Goal: Participate in discussion: Engage in conversation with other users on a specific topic

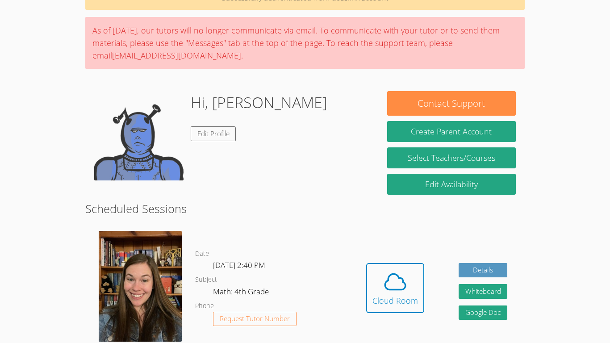
scroll to position [84, 0]
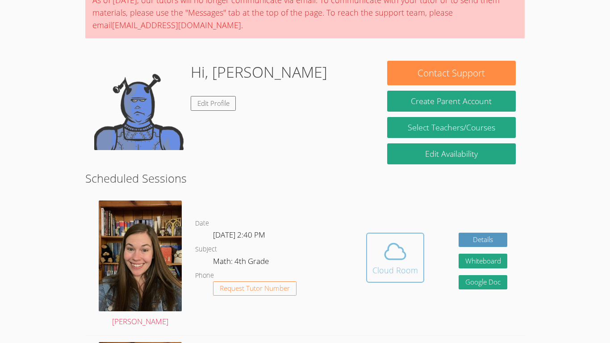
click at [406, 268] on div "Cloud Room" at bounding box center [395, 270] width 46 height 13
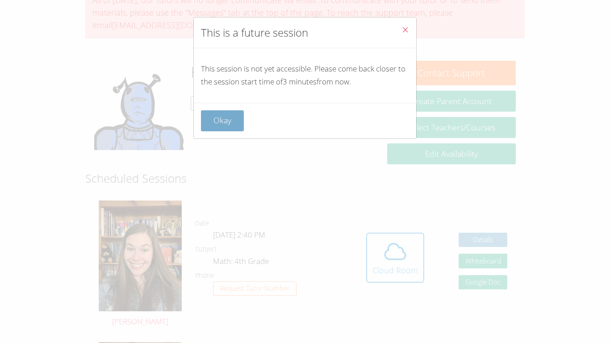
click at [241, 112] on button "Okay" at bounding box center [222, 120] width 43 height 21
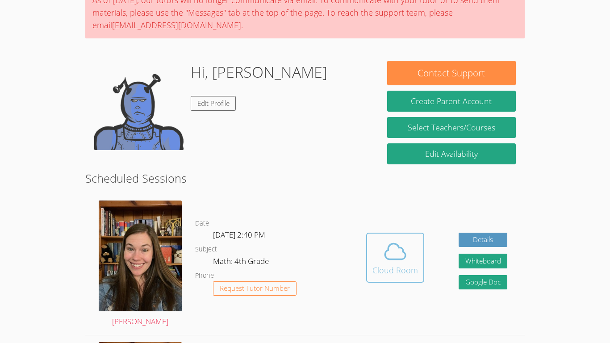
click at [386, 263] on icon at bounding box center [395, 251] width 25 height 25
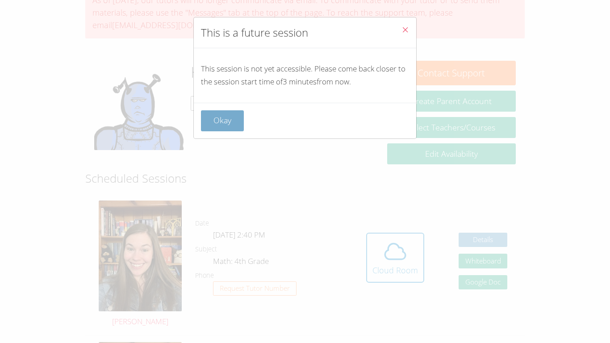
click at [228, 126] on button "Okay" at bounding box center [222, 120] width 43 height 21
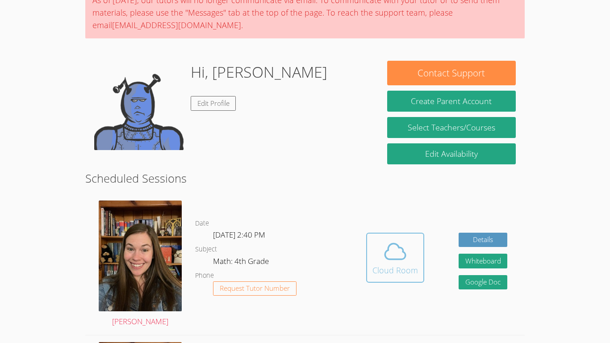
click at [404, 276] on button "Cloud Room" at bounding box center [395, 258] width 58 height 50
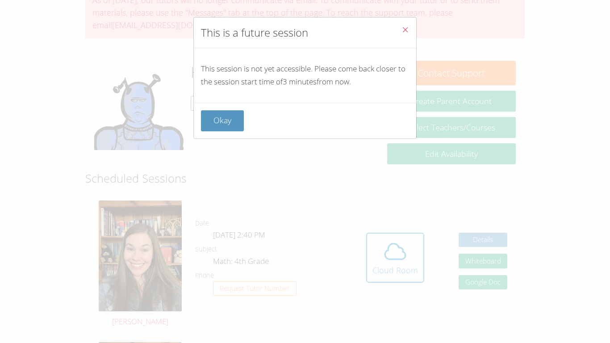
click at [443, 214] on div "This is a future session This session is not yet accessible. Please come back c…" at bounding box center [305, 171] width 610 height 343
click at [216, 117] on button "Okay" at bounding box center [222, 120] width 43 height 21
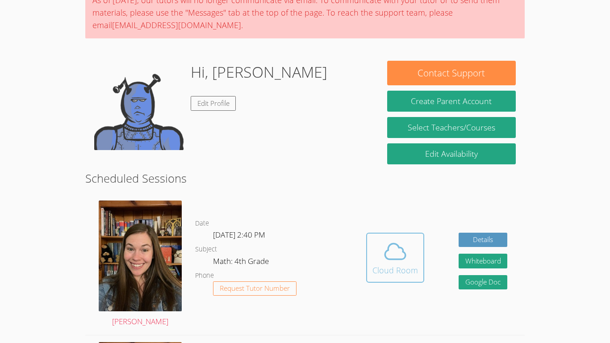
click at [390, 275] on div "Cloud Room" at bounding box center [395, 270] width 46 height 13
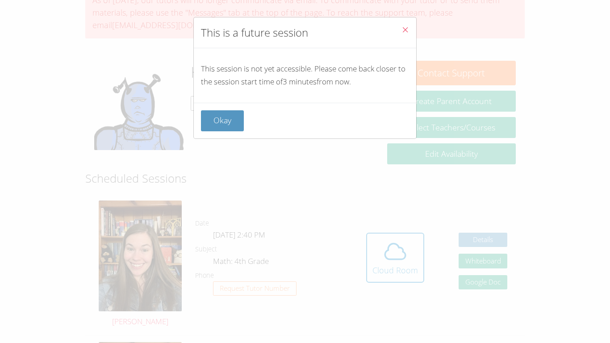
click at [401, 31] on icon "Close" at bounding box center [405, 30] width 8 height 8
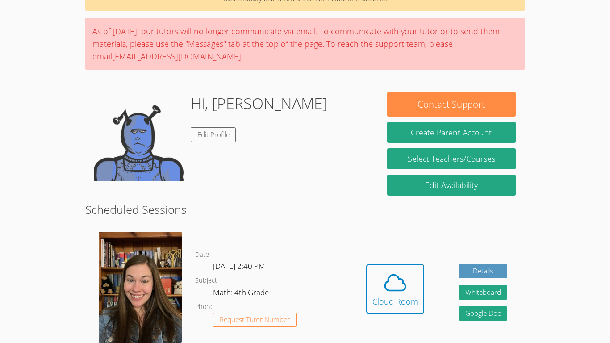
scroll to position [85, 0]
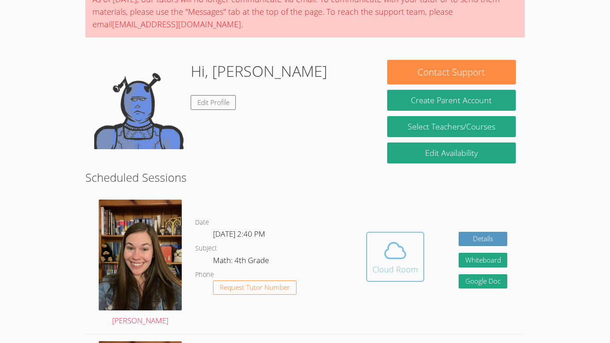
click at [373, 242] on span at bounding box center [395, 250] width 46 height 25
click at [408, 270] on div "Cloud Room" at bounding box center [395, 269] width 46 height 13
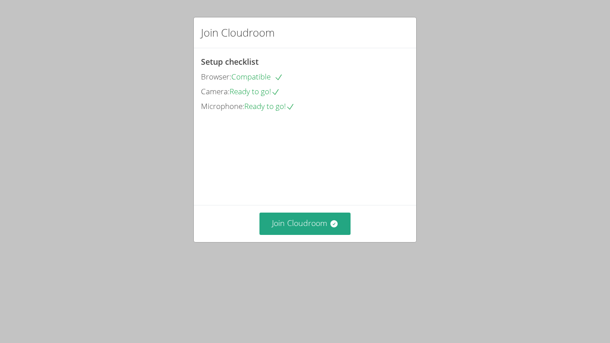
click at [373, 205] on div "Setup checklist Browser: Compatible Camera: Ready to go! Microphone: Ready to g…" at bounding box center [305, 126] width 222 height 157
click at [311, 234] on button "Join Cloudroom" at bounding box center [305, 224] width 92 height 22
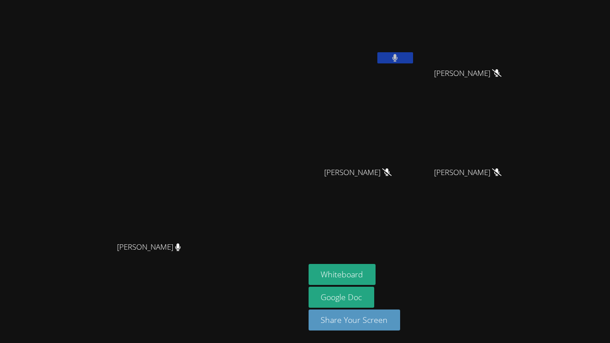
click at [413, 59] on button at bounding box center [395, 57] width 36 height 11
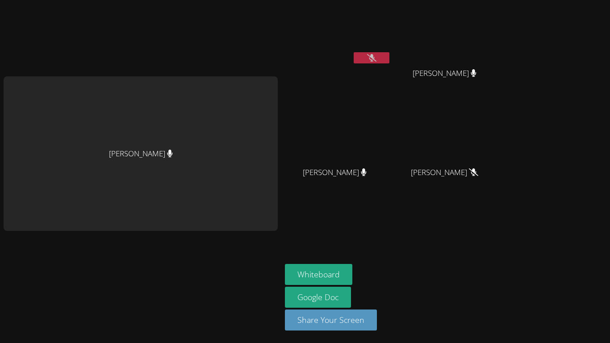
click at [376, 57] on button at bounding box center [372, 57] width 36 height 11
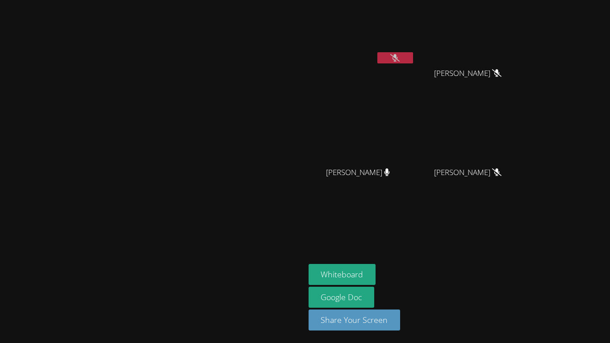
click at [400, 61] on icon at bounding box center [394, 58] width 9 height 8
click at [413, 61] on button at bounding box center [395, 57] width 36 height 11
click at [400, 61] on icon at bounding box center [394, 58] width 9 height 8
click at [413, 61] on button at bounding box center [395, 57] width 36 height 11
click at [400, 61] on icon at bounding box center [394, 58] width 9 height 8
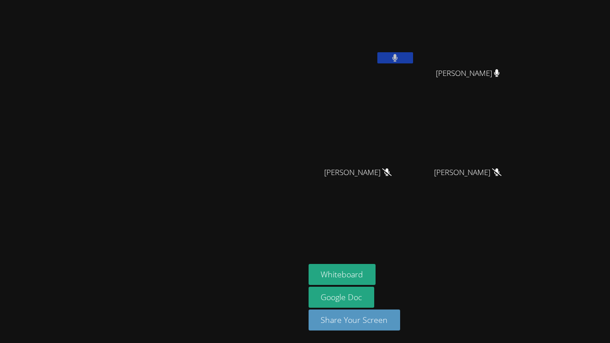
click at [413, 61] on button at bounding box center [395, 57] width 36 height 11
click at [400, 61] on icon at bounding box center [394, 58] width 9 height 8
click at [413, 61] on button at bounding box center [395, 57] width 36 height 11
click at [400, 55] on icon at bounding box center [394, 58] width 9 height 8
click at [413, 55] on button at bounding box center [395, 57] width 36 height 11
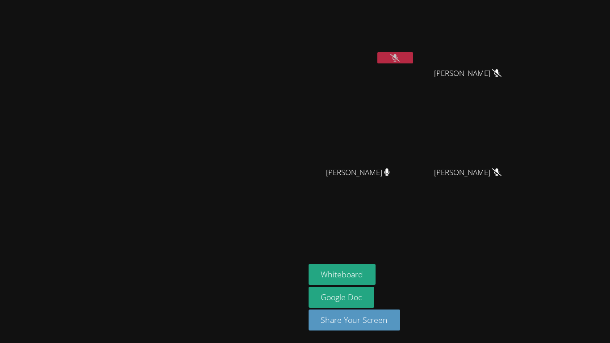
click at [400, 55] on icon at bounding box center [394, 58] width 9 height 8
click at [413, 55] on button at bounding box center [395, 57] width 36 height 11
click at [400, 55] on icon at bounding box center [394, 58] width 9 height 8
click at [413, 55] on button at bounding box center [395, 57] width 36 height 11
click at [400, 55] on icon at bounding box center [394, 58] width 9 height 8
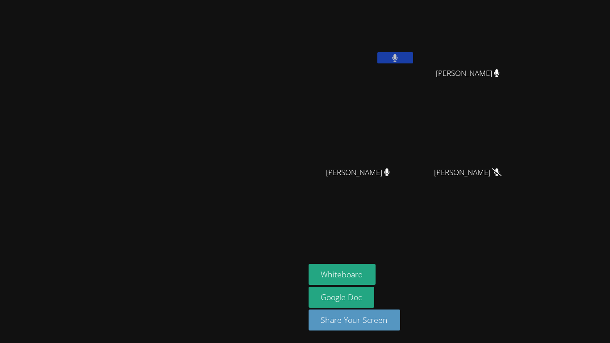
click at [413, 55] on button at bounding box center [395, 57] width 36 height 11
click at [400, 55] on icon at bounding box center [394, 58] width 9 height 8
click at [413, 55] on button at bounding box center [395, 57] width 36 height 11
click at [400, 55] on icon at bounding box center [394, 58] width 9 height 8
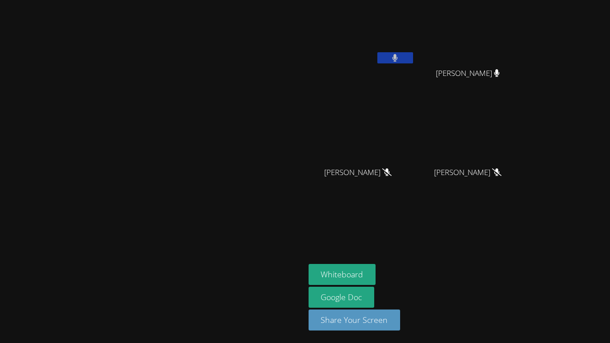
click at [413, 55] on button at bounding box center [395, 57] width 36 height 11
click at [400, 55] on icon at bounding box center [394, 58] width 9 height 8
click at [413, 55] on button at bounding box center [395, 57] width 36 height 11
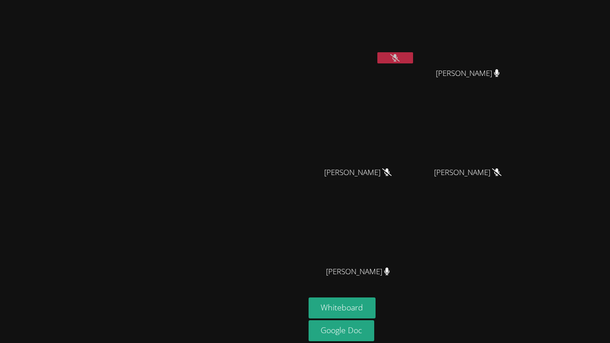
click at [400, 55] on icon at bounding box center [394, 58] width 9 height 8
click at [413, 55] on button at bounding box center [395, 57] width 36 height 11
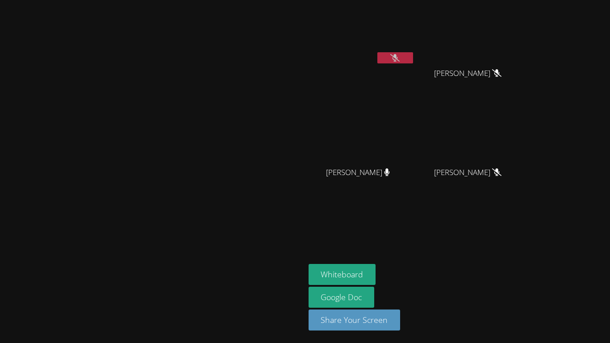
click at [400, 55] on icon at bounding box center [394, 58] width 9 height 8
click at [413, 55] on button at bounding box center [395, 57] width 36 height 11
click at [400, 55] on icon at bounding box center [394, 58] width 9 height 8
click at [413, 55] on button at bounding box center [395, 57] width 36 height 11
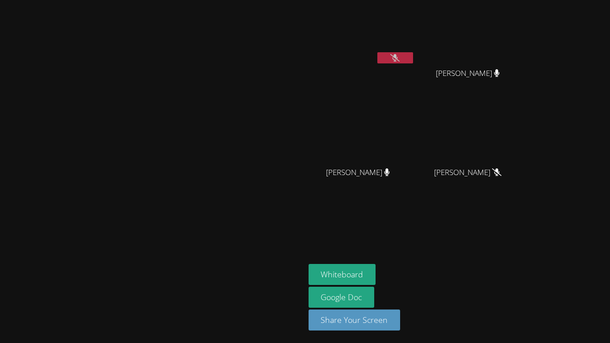
click at [400, 55] on icon at bounding box center [394, 58] width 9 height 8
click at [400, 58] on icon at bounding box center [394, 58] width 9 height 8
click at [413, 58] on button at bounding box center [395, 57] width 36 height 11
click at [400, 59] on icon at bounding box center [394, 58] width 9 height 8
click at [413, 59] on button at bounding box center [395, 57] width 36 height 11
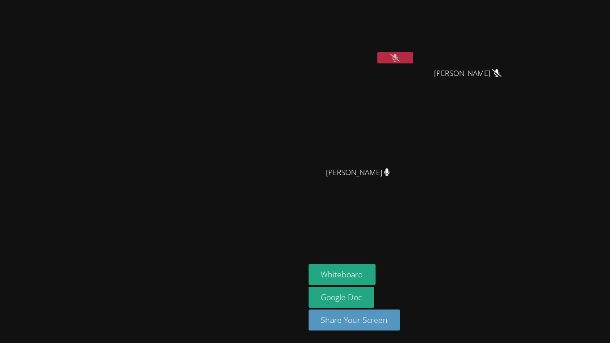
click at [413, 55] on button at bounding box center [395, 57] width 36 height 11
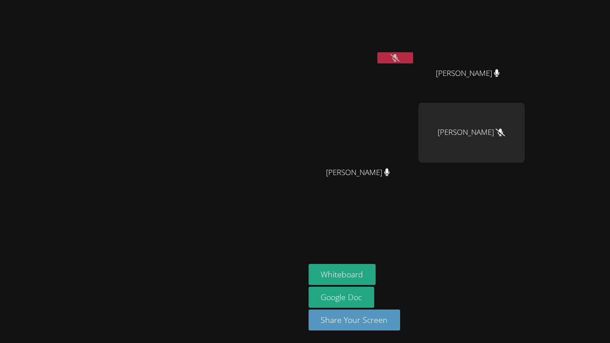
click at [413, 55] on button at bounding box center [395, 57] width 36 height 11
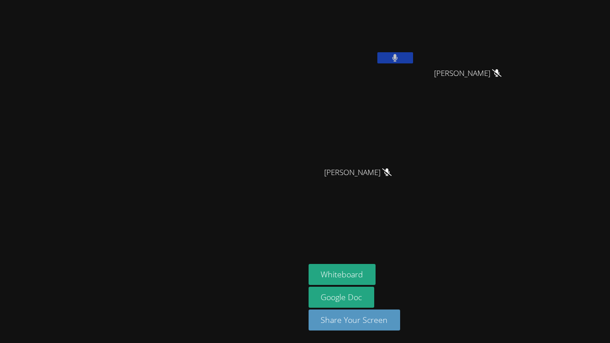
click at [413, 55] on button at bounding box center [395, 57] width 36 height 11
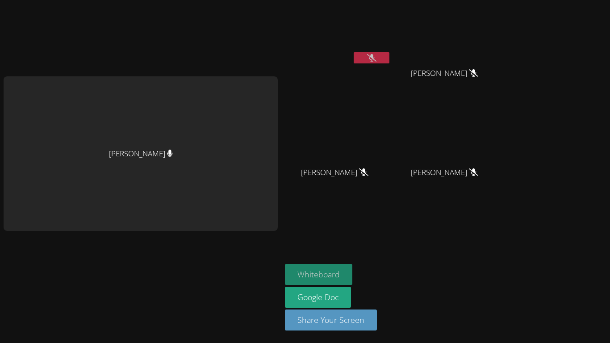
click at [305, 275] on button "Whiteboard" at bounding box center [318, 274] width 67 height 21
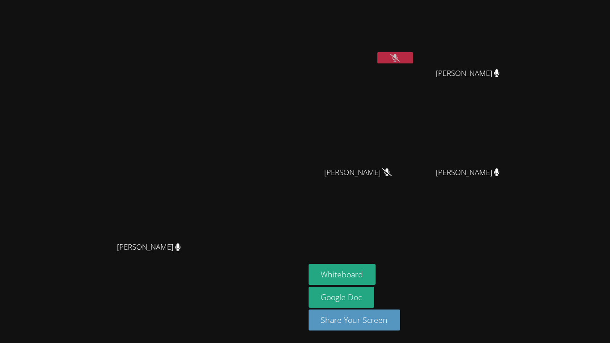
click at [400, 58] on icon at bounding box center [394, 58] width 9 height 8
click at [413, 58] on button at bounding box center [395, 57] width 36 height 11
click at [400, 56] on icon at bounding box center [394, 58] width 9 height 8
click at [400, 58] on icon at bounding box center [394, 58] width 9 height 8
click at [398, 58] on icon at bounding box center [395, 58] width 5 height 8
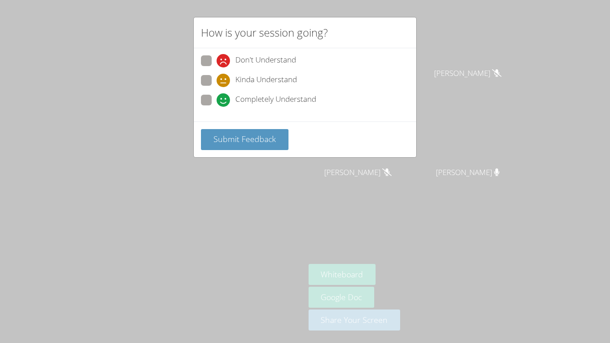
click at [238, 100] on span "Completely Understand" at bounding box center [275, 99] width 81 height 13
click at [224, 100] on input "Completely Understand" at bounding box center [221, 99] width 8 height 8
radio input "true"
click at [242, 144] on span "Submit Feedback" at bounding box center [244, 139] width 63 height 11
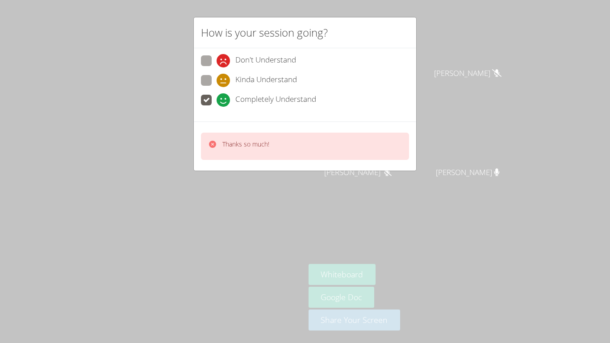
click at [246, 194] on div "How is your session going? Don't Understand Kinda Understand Completely Underst…" at bounding box center [305, 171] width 610 height 343
click at [213, 77] on label "Kinda Understand" at bounding box center [249, 81] width 96 height 12
click at [217, 77] on input "Kinda Understand" at bounding box center [221, 79] width 8 height 8
radio input "true"
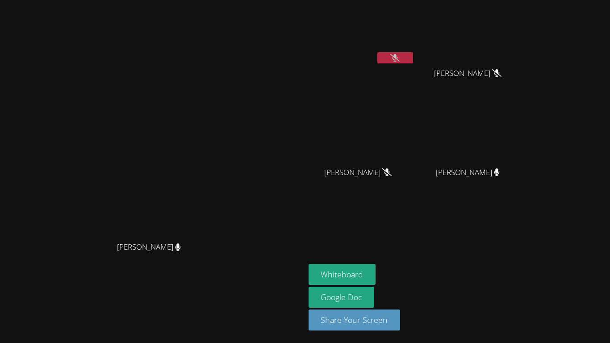
click at [400, 54] on icon at bounding box center [394, 58] width 9 height 8
